Goal: Task Accomplishment & Management: Use online tool/utility

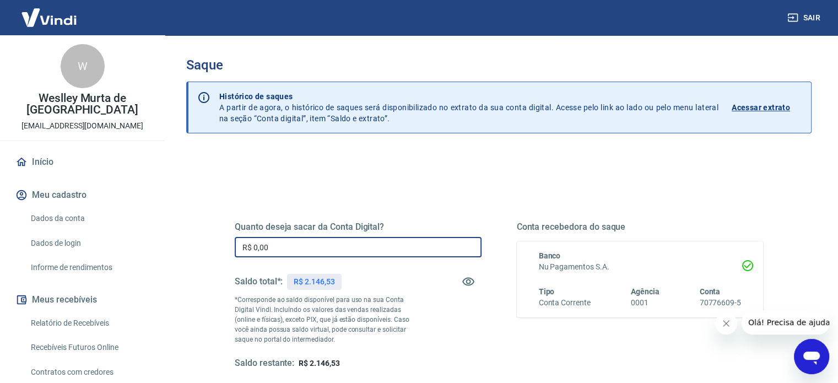
drag, startPoint x: 307, startPoint y: 246, endPoint x: 227, endPoint y: 251, distance: 79.6
click at [227, 251] on div "Quanto deseja sacar da Conta Digital? R$ 0,00 ​ Saldo total*: R$ 2.146,53 *Corr…" at bounding box center [499, 301] width 555 height 256
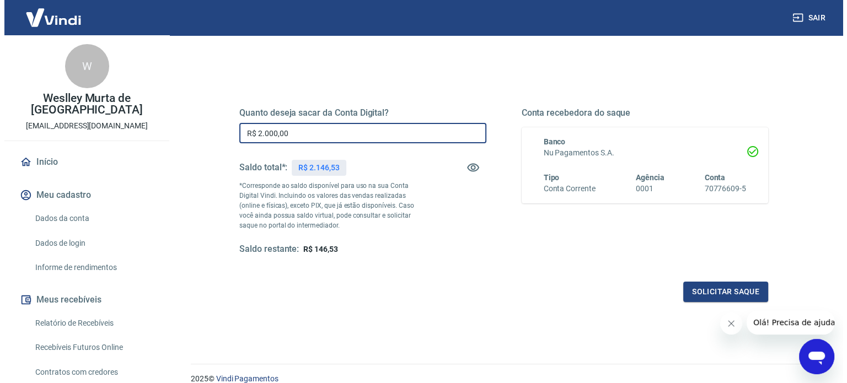
scroll to position [161, 0]
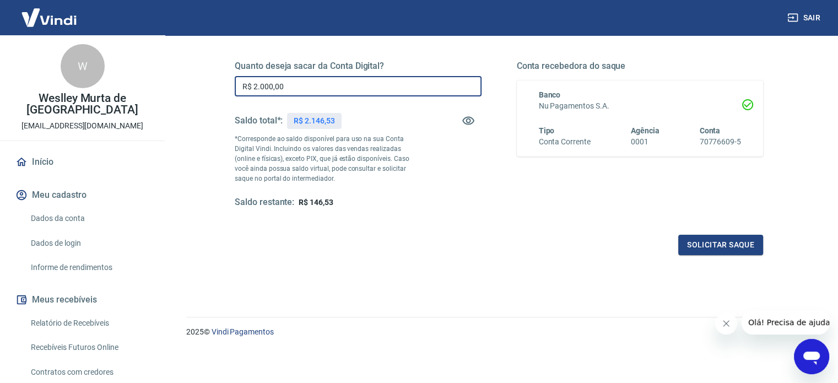
type input "R$ 2.000,00"
click at [699, 238] on button "Solicitar saque" at bounding box center [721, 245] width 85 height 20
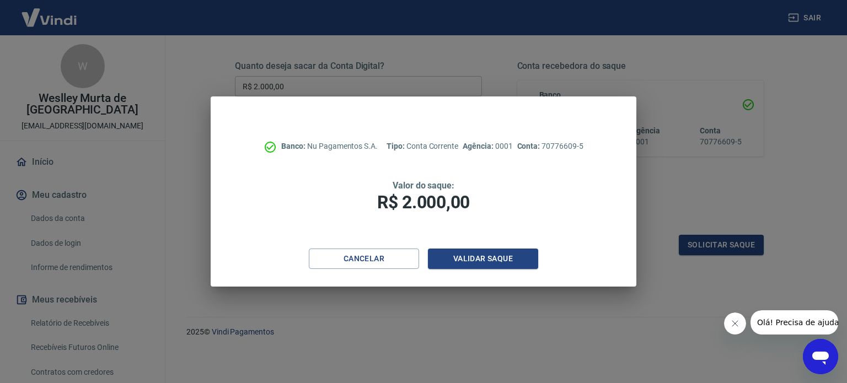
click at [452, 249] on div "Validar saque" at bounding box center [483, 259] width 110 height 20
click at [467, 265] on button "Validar saque" at bounding box center [483, 259] width 110 height 20
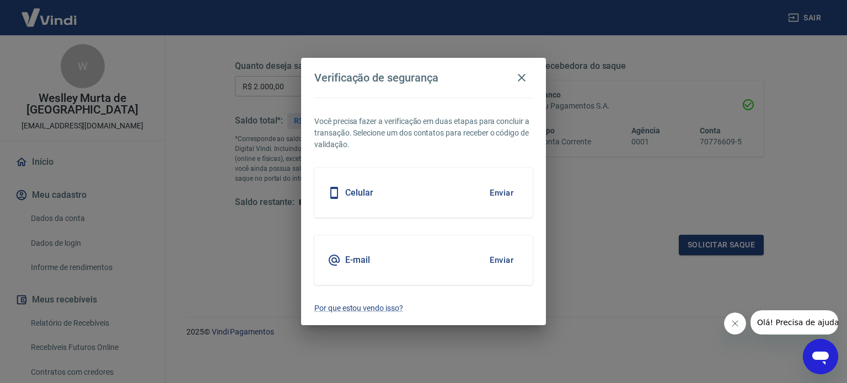
click at [512, 196] on button "Enviar" at bounding box center [501, 192] width 36 height 23
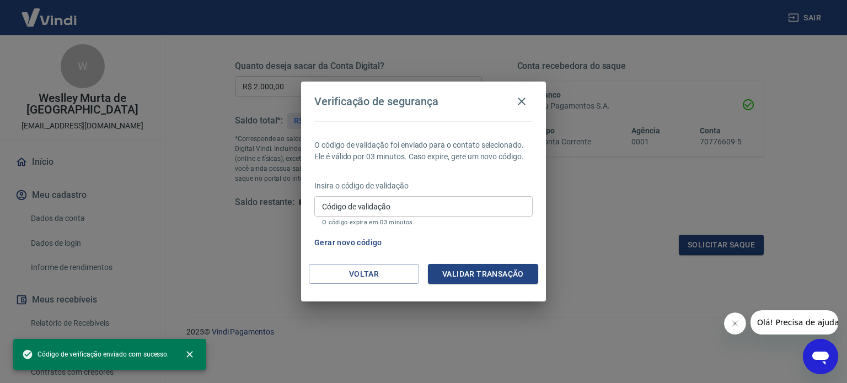
click at [498, 209] on input "Código de validação" at bounding box center [423, 206] width 218 height 20
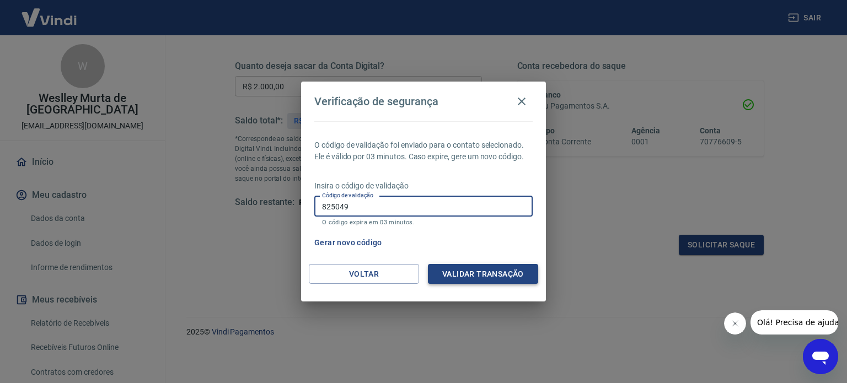
type input "825049"
click at [509, 277] on button "Validar transação" at bounding box center [483, 274] width 110 height 20
